Goal: Information Seeking & Learning: Learn about a topic

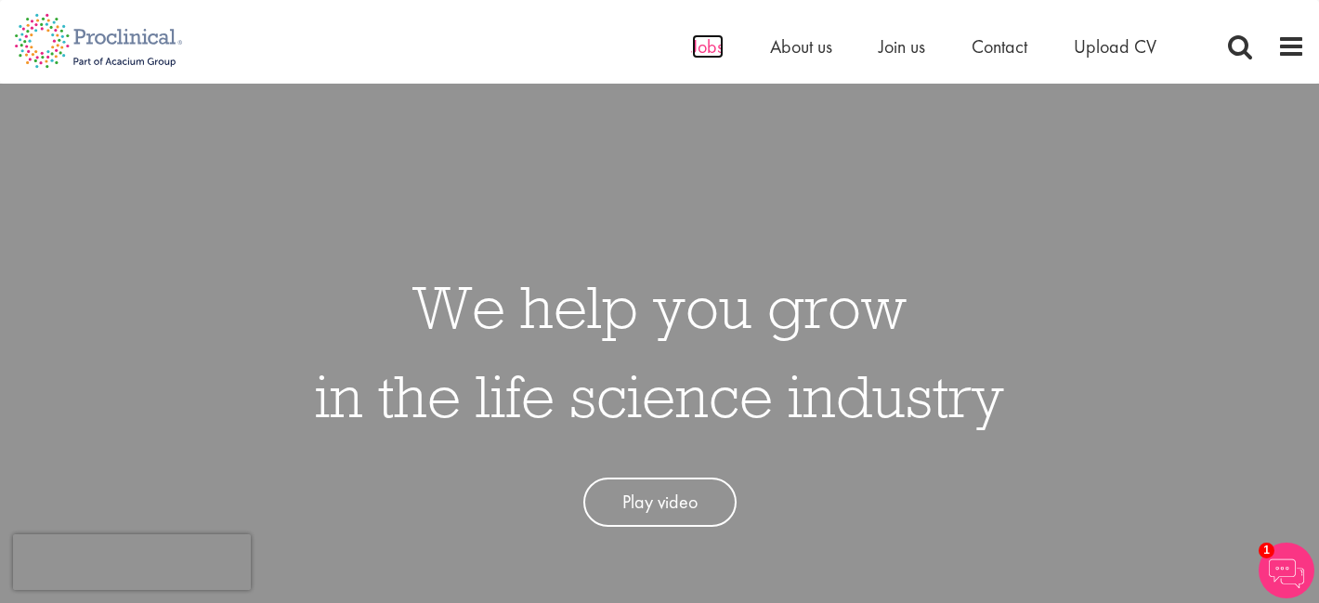
click at [711, 46] on span "Jobs" at bounding box center [708, 46] width 32 height 24
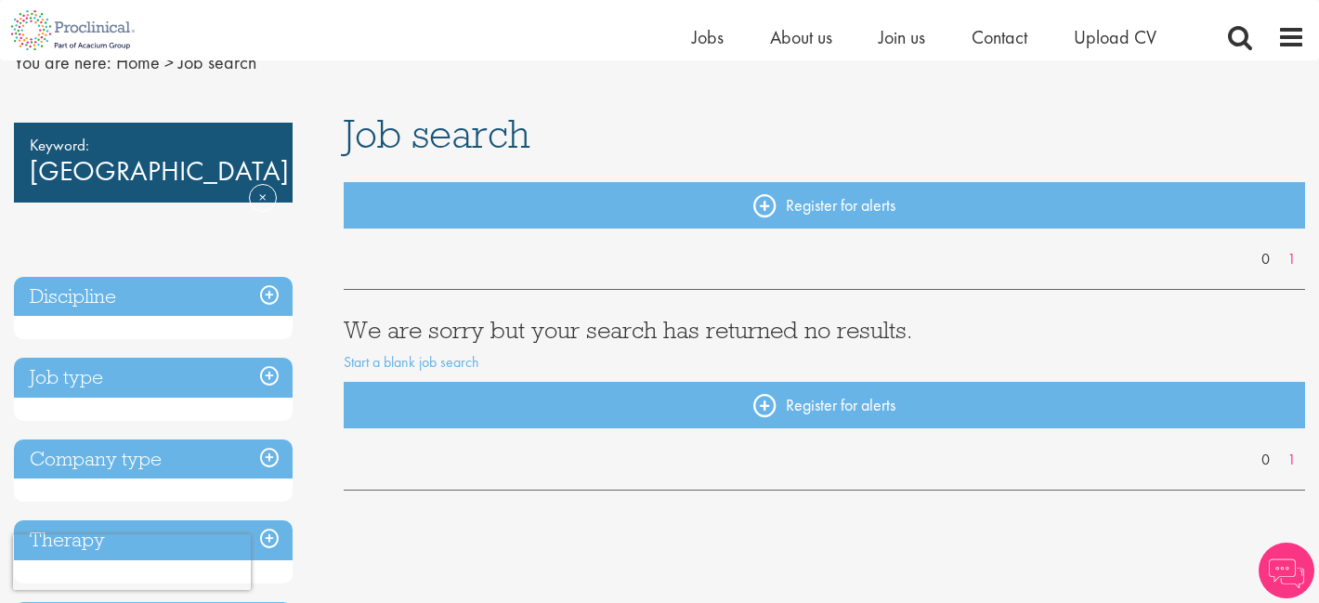
scroll to position [86, 0]
click at [269, 183] on link "Remove" at bounding box center [263, 210] width 28 height 54
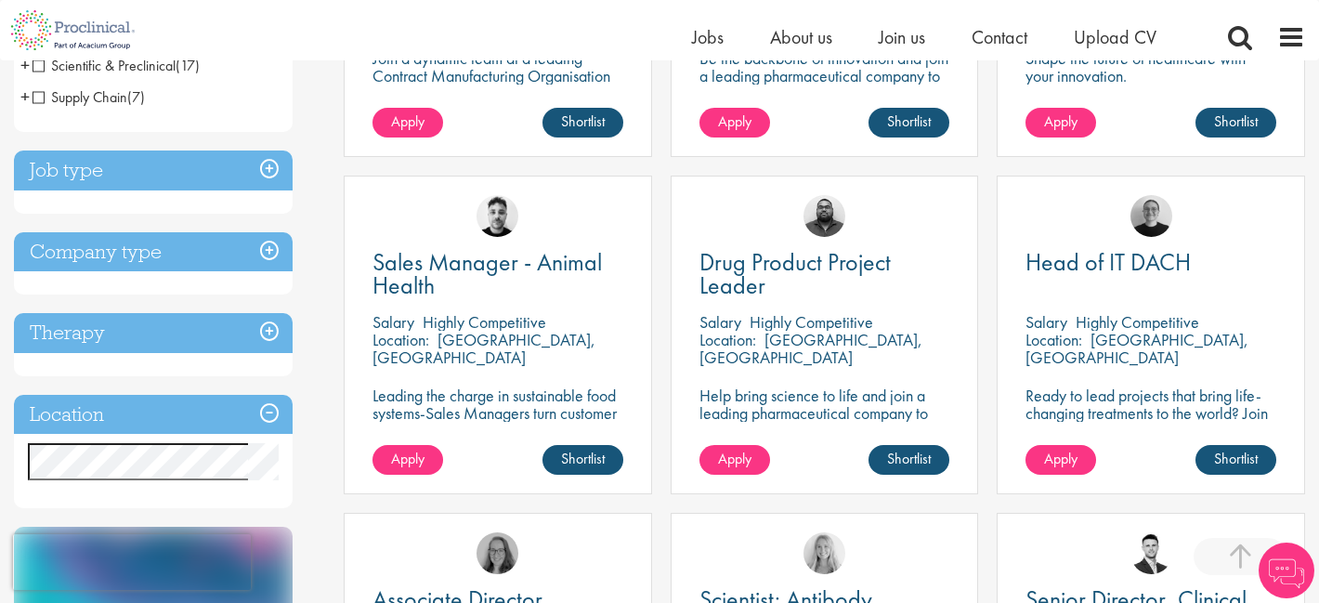
scroll to position [583, 0]
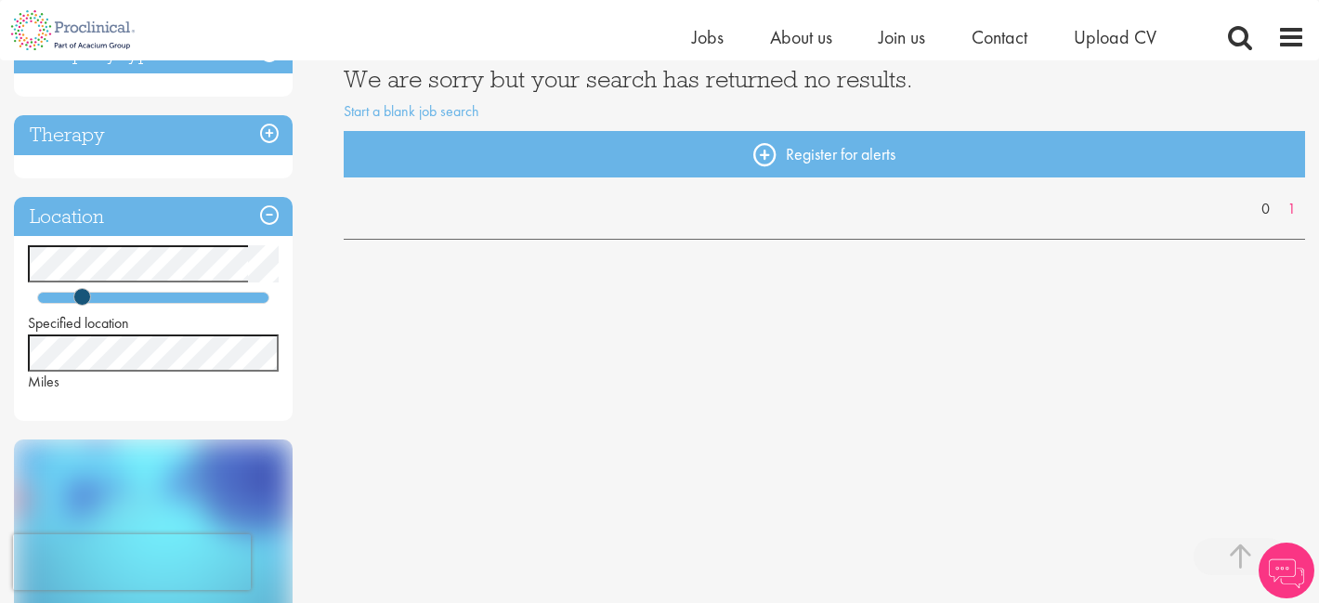
scroll to position [334, 0]
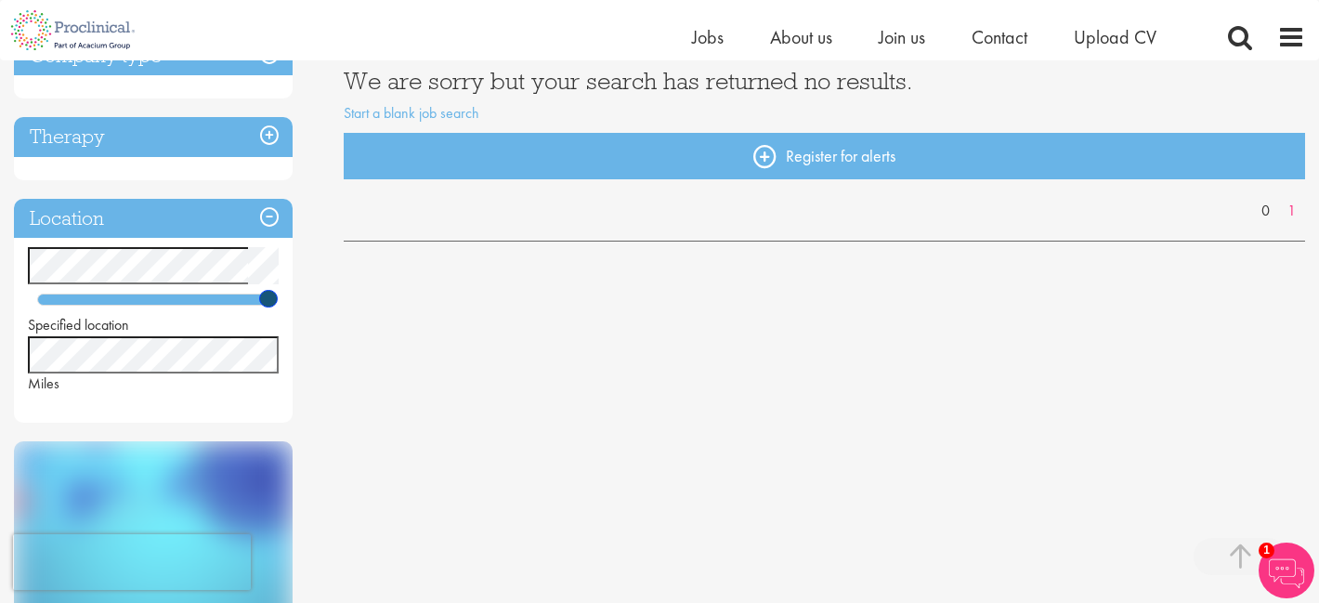
drag, startPoint x: 88, startPoint y: 304, endPoint x: 319, endPoint y: 292, distance: 231.6
click at [320, 292] on div "Discipline Job type Company type Therapy Location Specified location Miles Low …" at bounding box center [165, 395] width 330 height 1062
